Goal: Use online tool/utility: Use online tool/utility

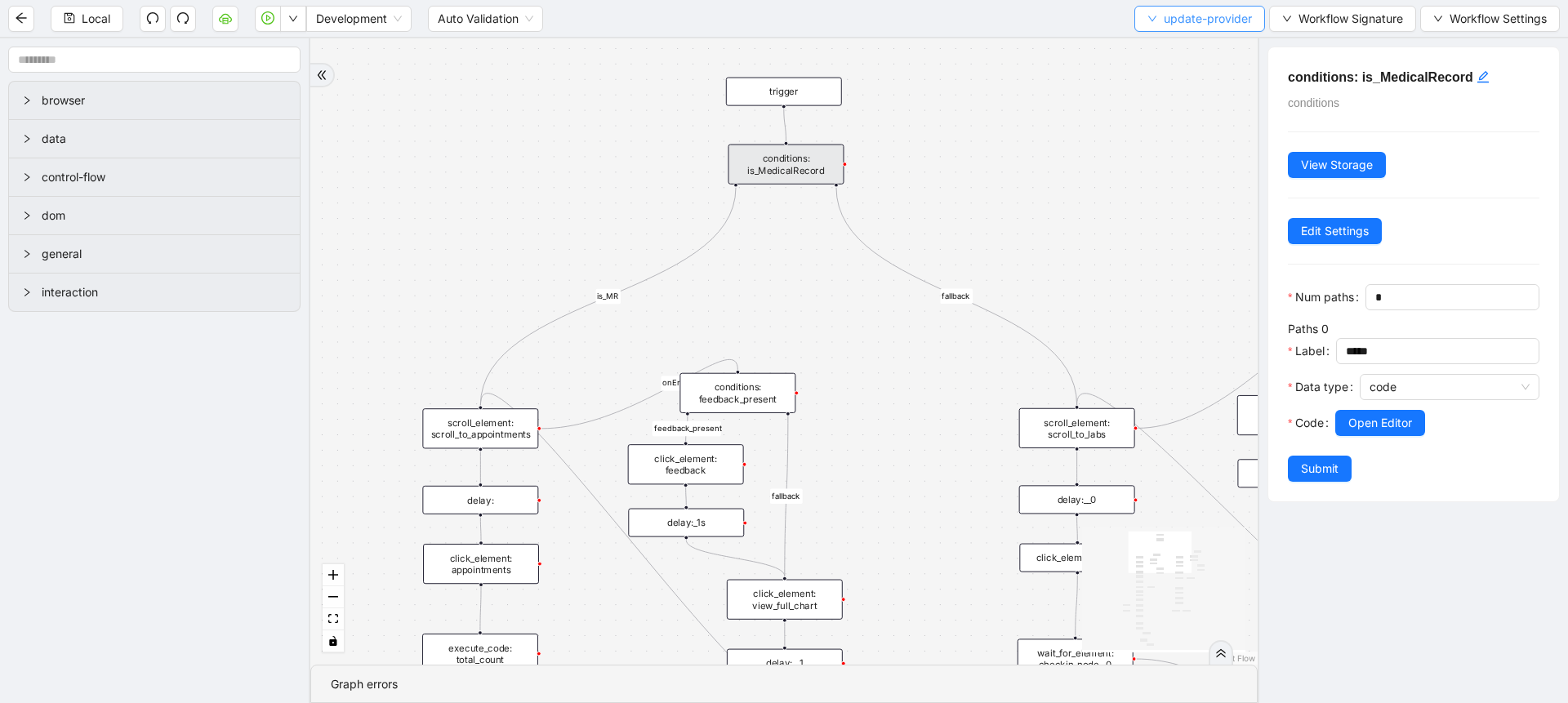
click at [1166, 27] on button "update-provider" at bounding box center [1200, 19] width 131 height 27
click at [1158, 48] on span "Select" at bounding box center [1197, 50] width 104 height 18
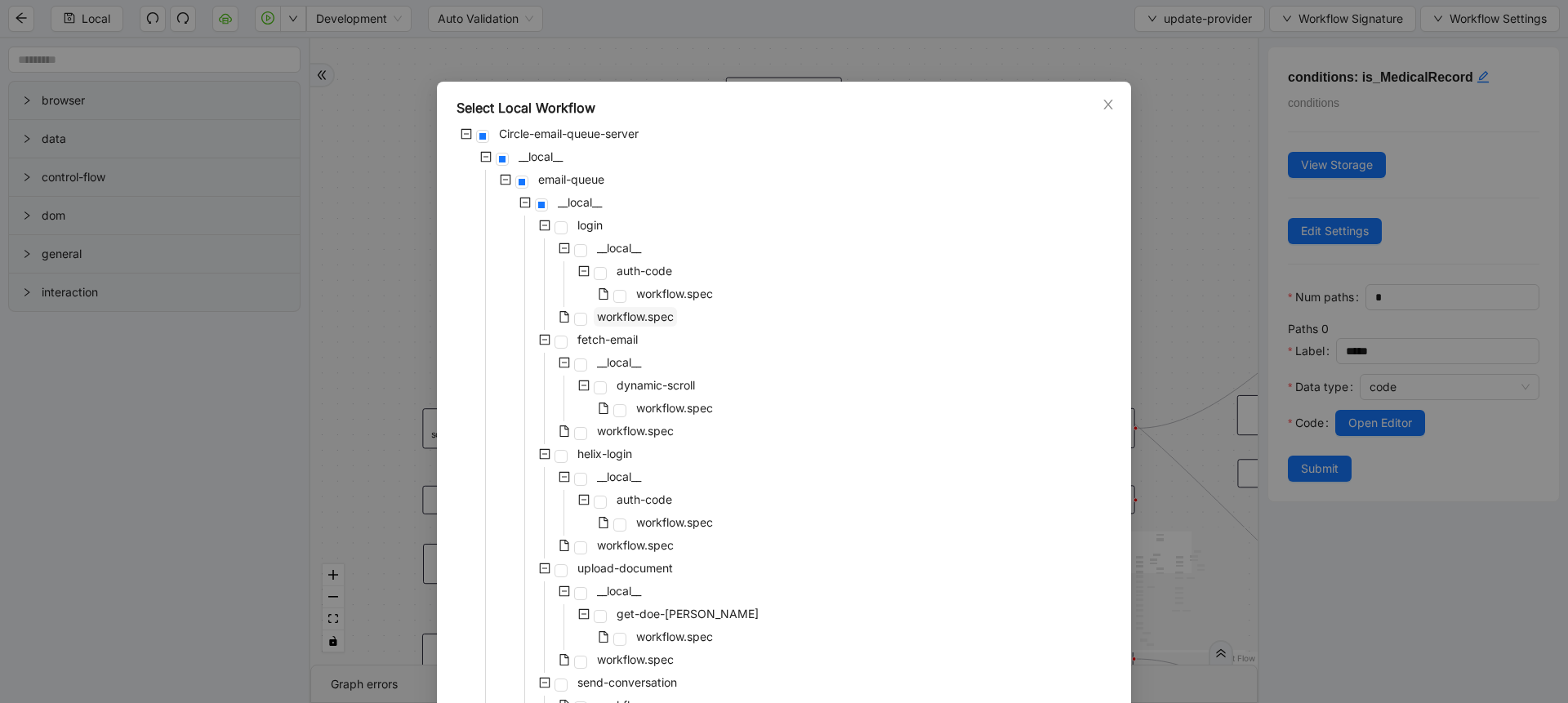
click at [651, 318] on span "workflow.spec" at bounding box center [636, 316] width 77 height 14
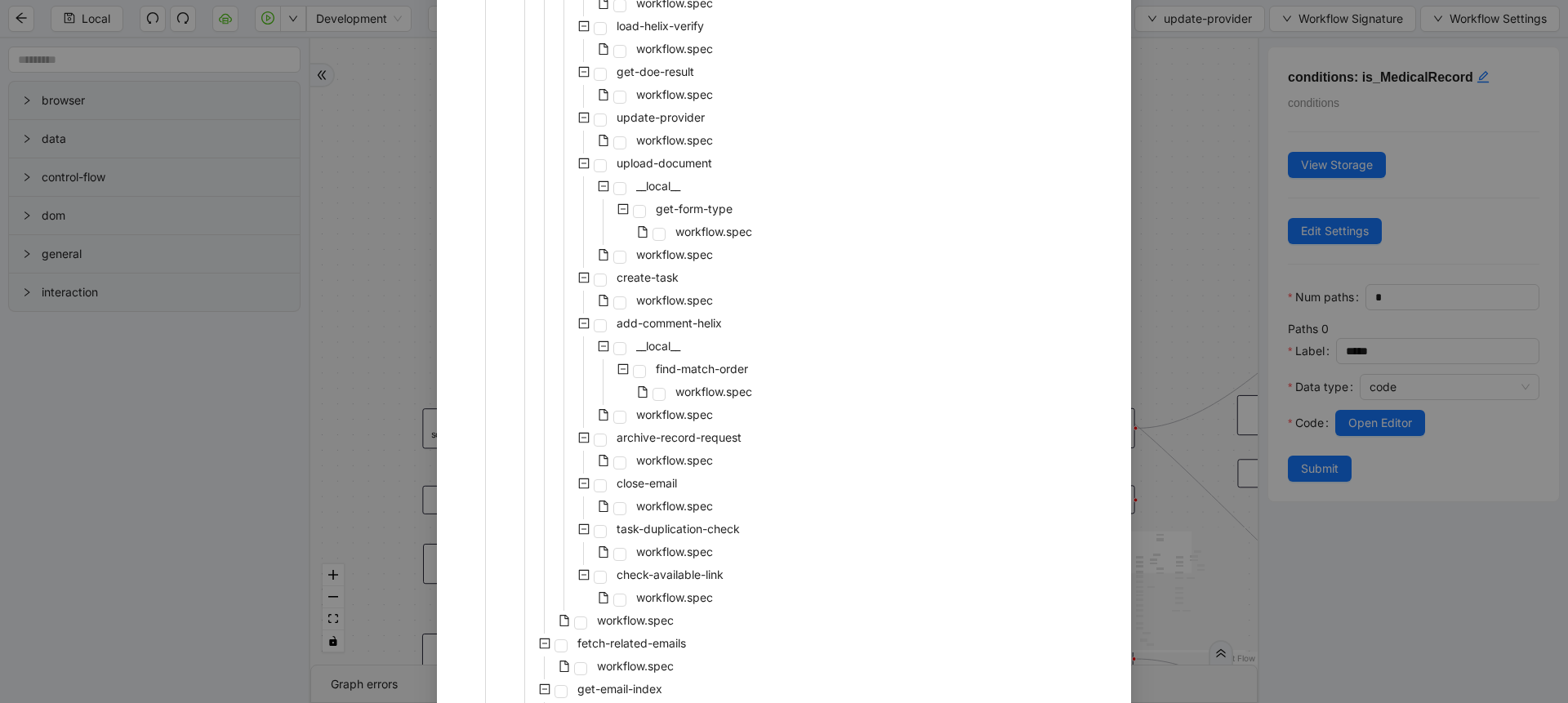
scroll to position [1847, 0]
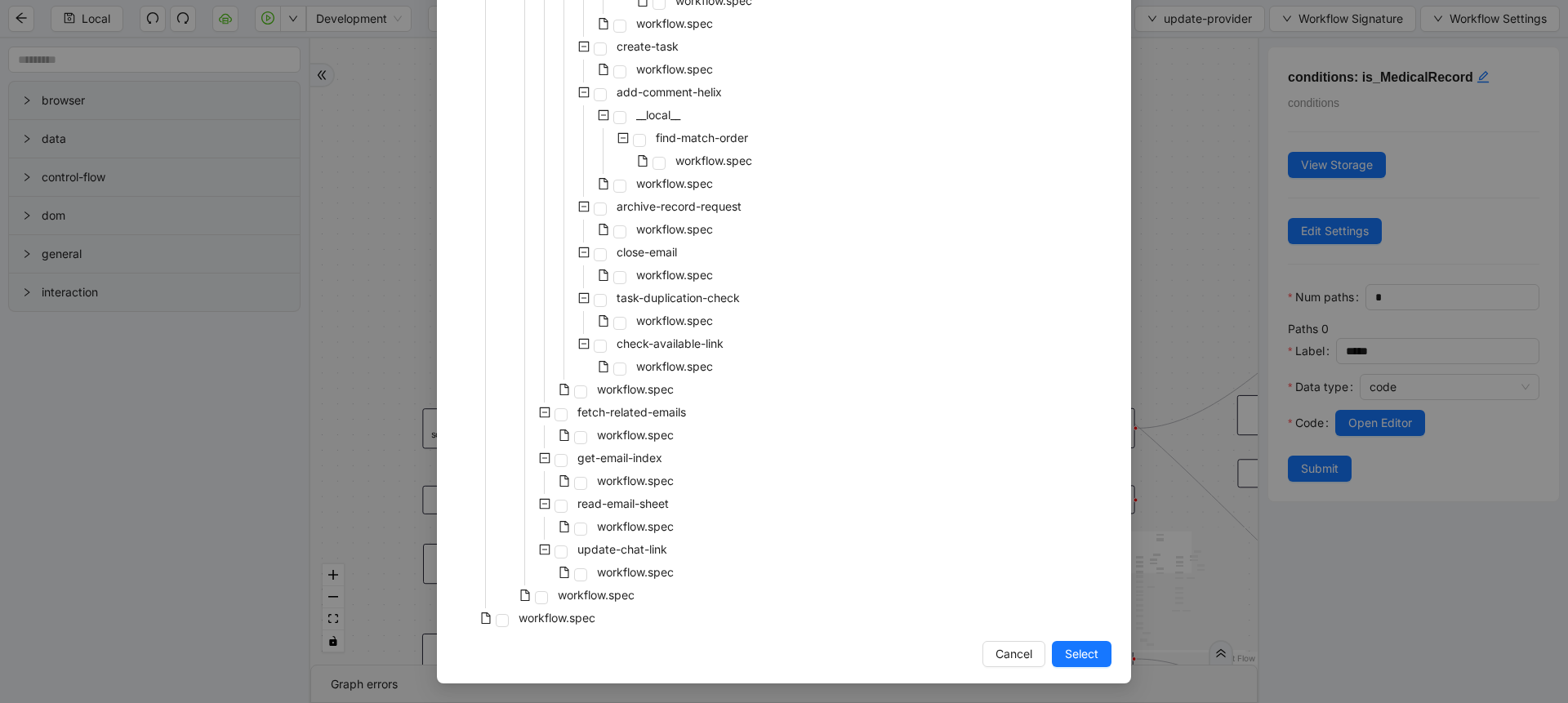
click at [1065, 660] on span "Select" at bounding box center [1082, 654] width 33 height 18
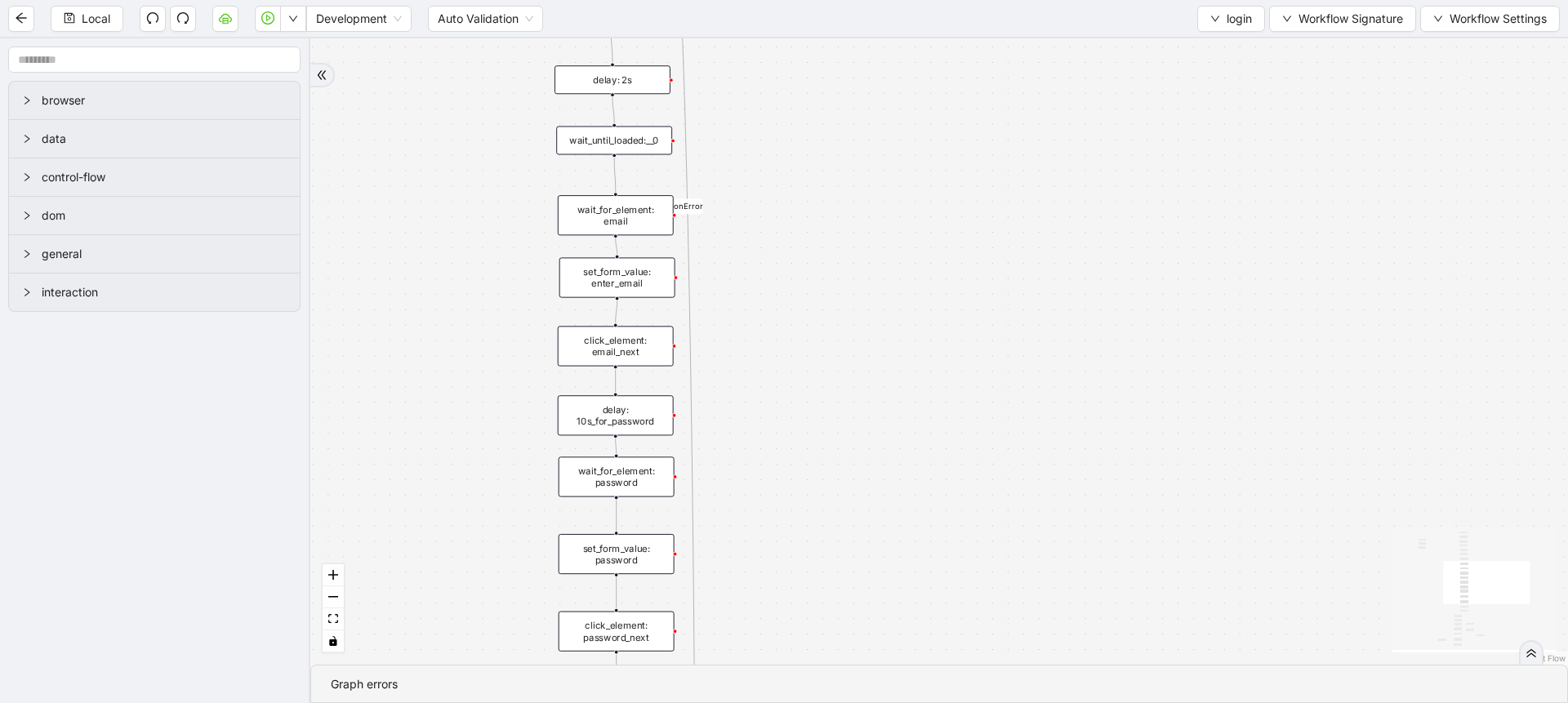
drag, startPoint x: 967, startPoint y: 622, endPoint x: 1023, endPoint y: 310, distance: 317.0
click at [1052, 252] on div "otp_asked fallback onError onError onError onError trigger new_tab: intercom wa…" at bounding box center [939, 352] width 1258 height 626
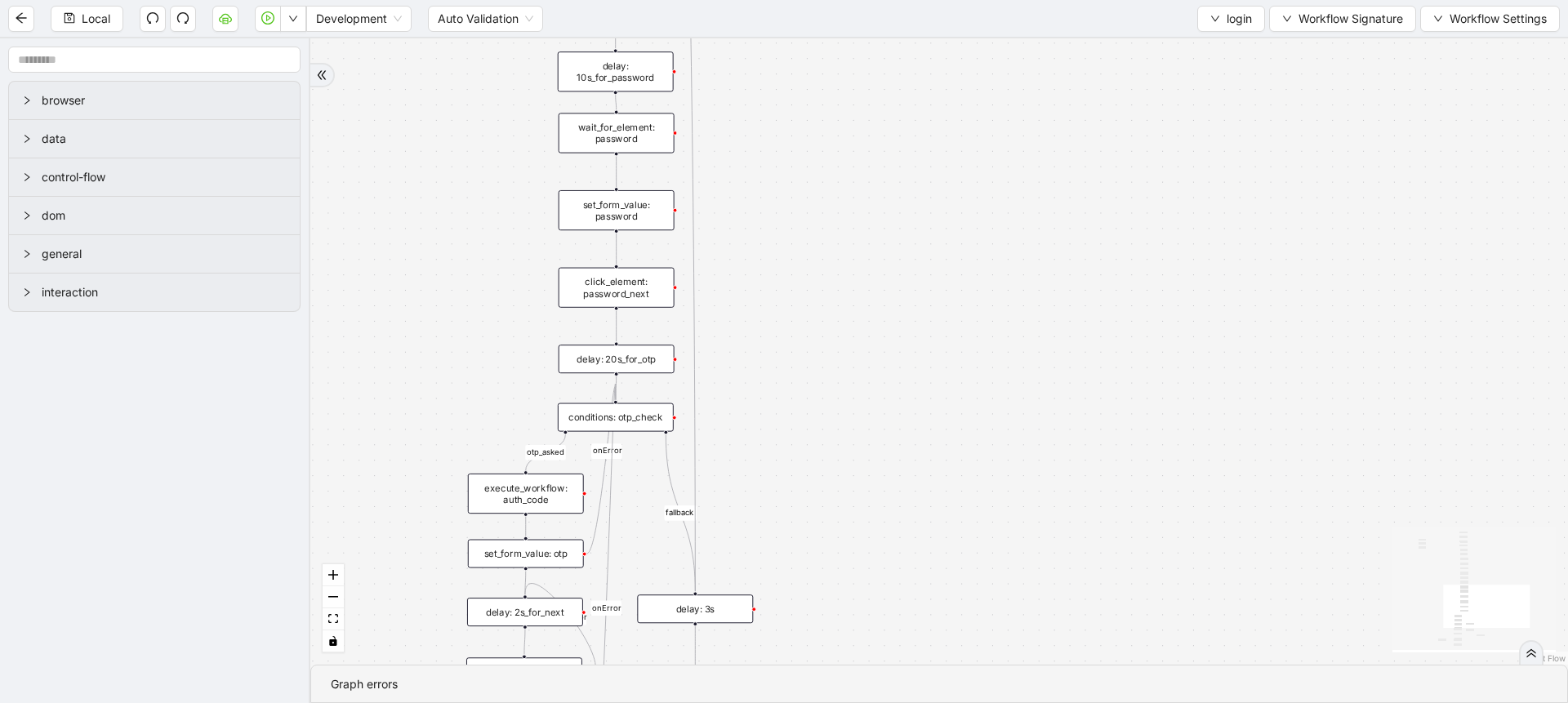
drag, startPoint x: 1001, startPoint y: 568, endPoint x: 1000, endPoint y: 268, distance: 300.0
click at [1000, 268] on div "otp_asked fallback onError onError onError onError trigger new_tab: intercom wa…" at bounding box center [939, 352] width 1258 height 626
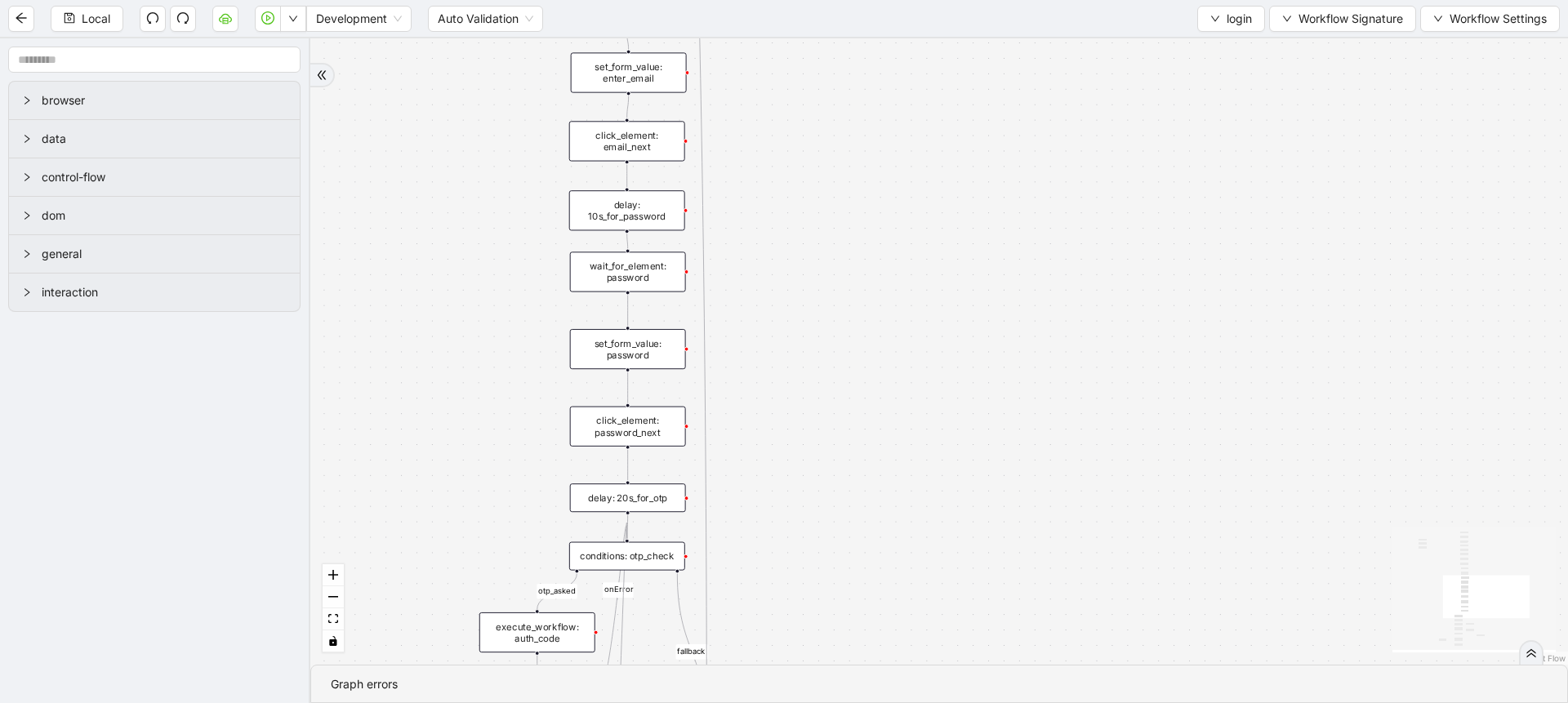
drag, startPoint x: 868, startPoint y: 85, endPoint x: 878, endPoint y: 225, distance: 140.4
click at [878, 225] on div "otp_asked fallback onError onError onError onError trigger new_tab: intercom wa…" at bounding box center [939, 352] width 1258 height 626
click at [630, 351] on div "set_form_value: password" at bounding box center [628, 350] width 116 height 40
